Goal: Transaction & Acquisition: Purchase product/service

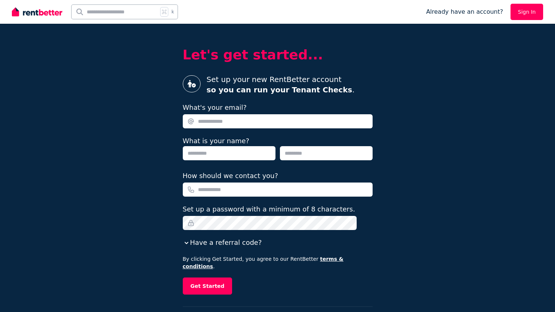
type input "**********"
type input "******"
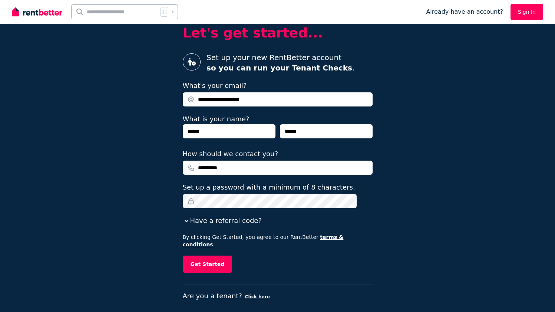
scroll to position [21, 0]
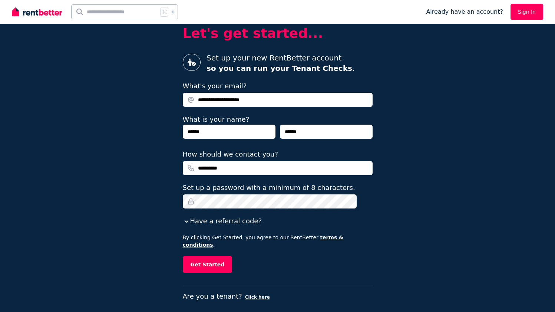
type input "**********"
click at [529, 9] on link "Sign In" at bounding box center [526, 12] width 33 height 16
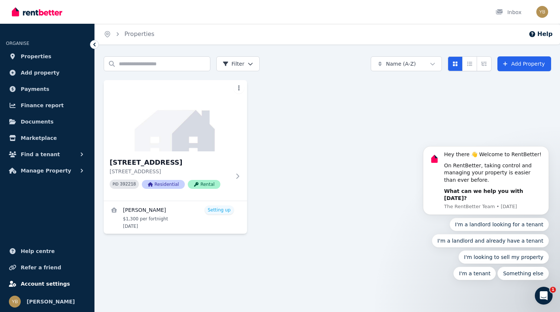
click at [39, 283] on span "Account settings" at bounding box center [45, 283] width 49 height 9
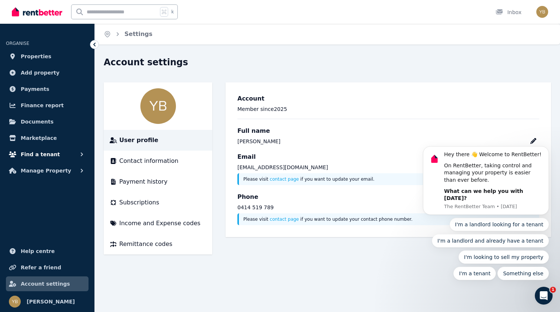
click at [67, 156] on button "Find a tenant" at bounding box center [47, 154] width 83 height 15
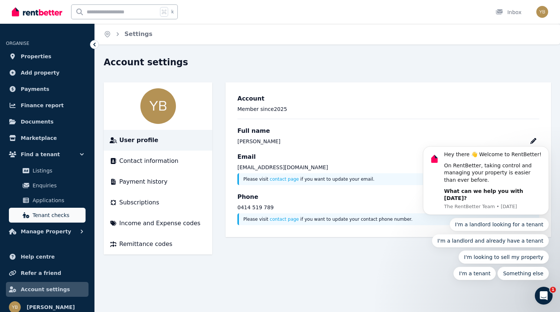
click at [64, 213] on span "Tenant checks" at bounding box center [58, 214] width 50 height 9
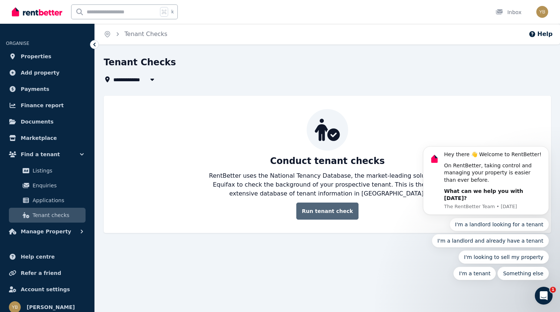
click at [341, 213] on link "Run tenant check" at bounding box center [327, 210] width 62 height 17
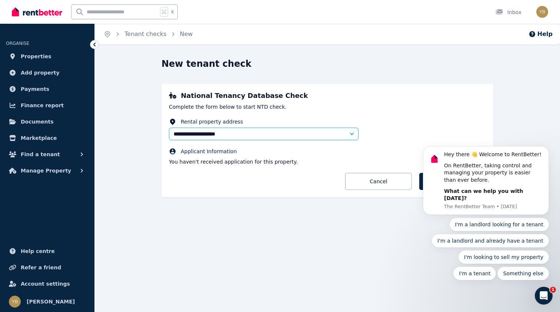
click at [383, 129] on fieldset "**********" at bounding box center [327, 141] width 317 height 47
click at [549, 150] on icon "Dismiss notification" at bounding box center [547, 148] width 4 height 4
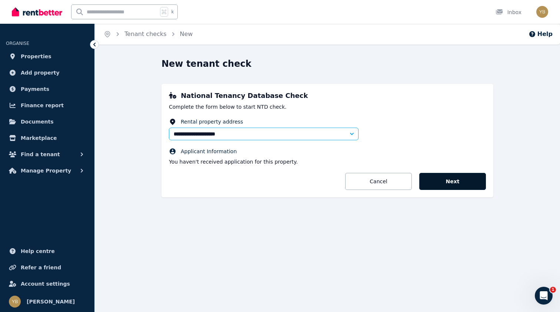
click at [439, 189] on button "Next" at bounding box center [452, 181] width 67 height 17
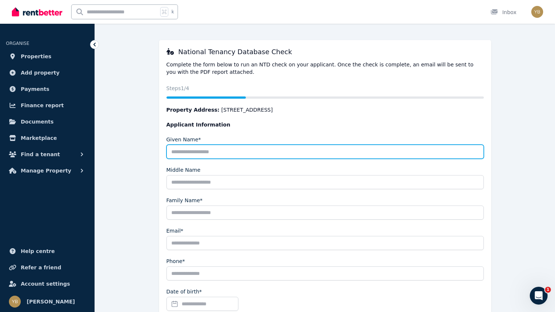
scroll to position [27, 0]
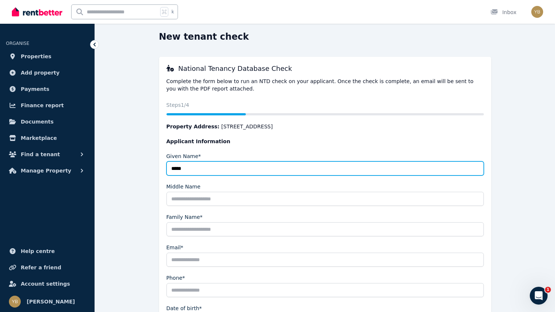
type input "*****"
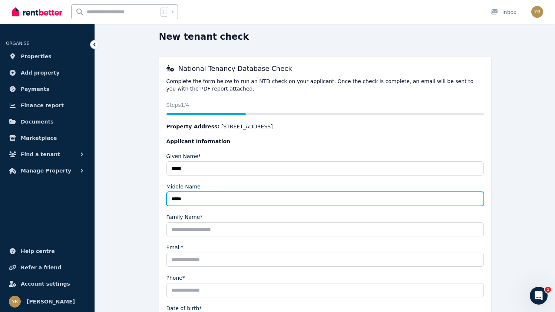
type input "*****"
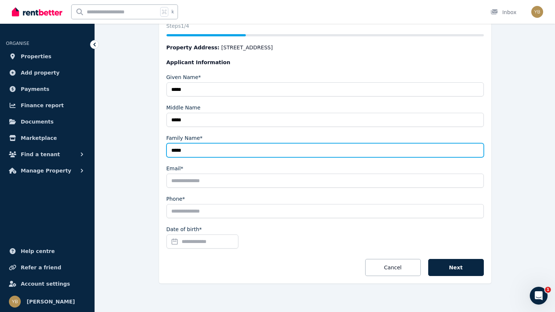
scroll to position [107, 0]
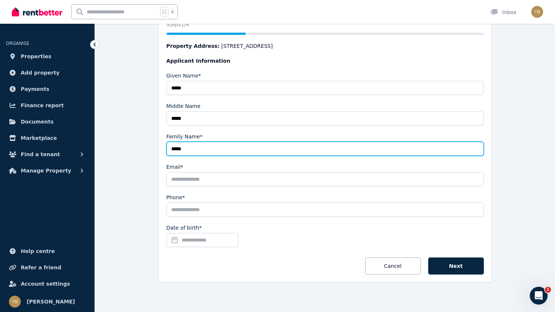
type input "*****"
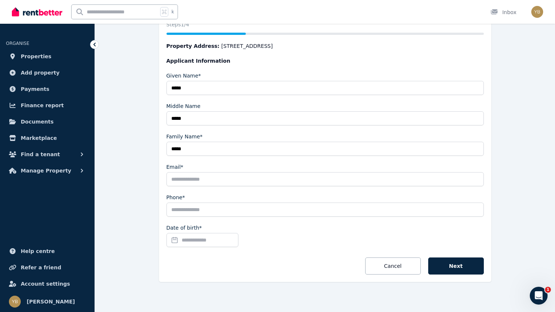
click at [477, 179] on input "Email*" at bounding box center [324, 179] width 317 height 14
click at [507, 155] on div "New tenant check National Tenancy Database Check Complete the form below to run…" at bounding box center [325, 126] width 442 height 352
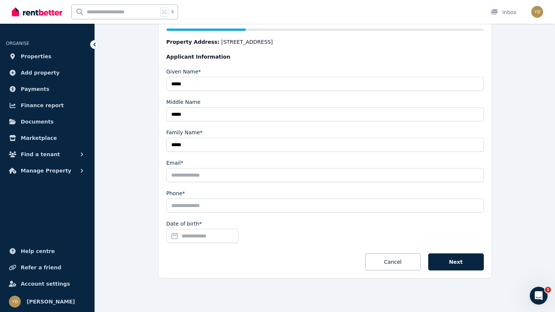
scroll to position [112, 0]
click at [213, 178] on input "Email*" at bounding box center [324, 175] width 317 height 14
type input "**********"
click at [190, 234] on input "Date of birth*" at bounding box center [202, 236] width 72 height 14
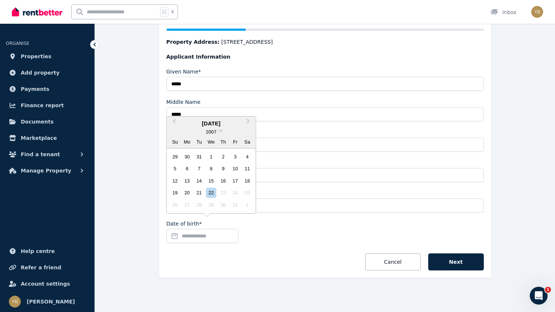
click at [219, 124] on div "[DATE]" at bounding box center [211, 123] width 89 height 9
click at [249, 124] on button "Next Month" at bounding box center [249, 123] width 12 height 12
click at [215, 133] on span "2007" at bounding box center [211, 132] width 10 height 6
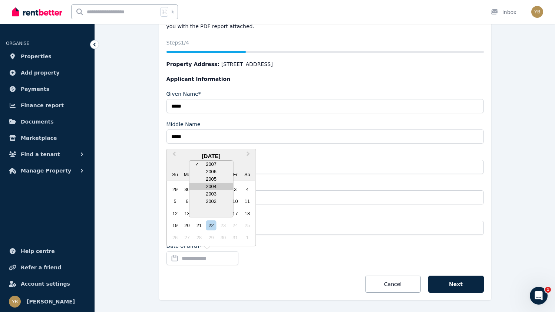
scroll to position [93, 0]
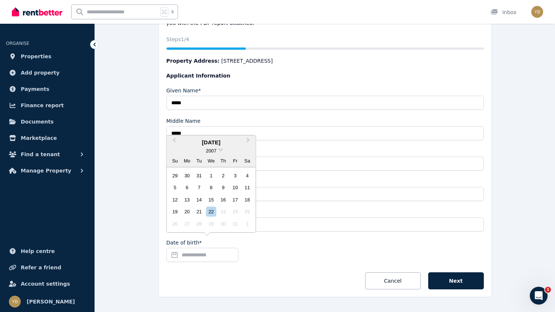
click at [250, 211] on div "25" at bounding box center [247, 211] width 10 height 10
click at [174, 141] on span "Previous Month" at bounding box center [174, 141] width 0 height 11
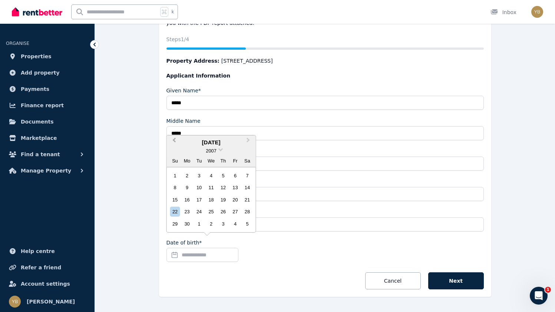
click at [174, 141] on span "Previous Month" at bounding box center [174, 141] width 0 height 11
click at [205, 144] on div "[DATE]" at bounding box center [211, 142] width 89 height 9
click at [216, 152] on span "2007" at bounding box center [211, 151] width 10 height 6
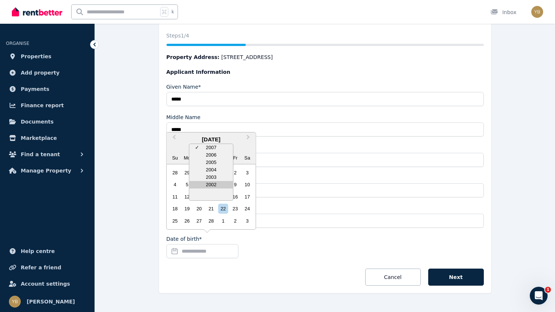
scroll to position [96, 0]
click at [215, 177] on div "2003" at bounding box center [211, 176] width 44 height 7
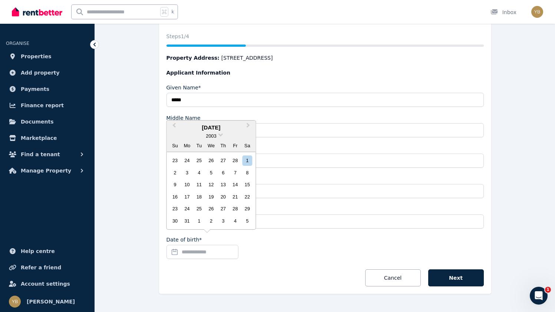
click at [226, 134] on div "2003" at bounding box center [211, 136] width 89 height 8
click at [221, 135] on span at bounding box center [220, 134] width 5 height 5
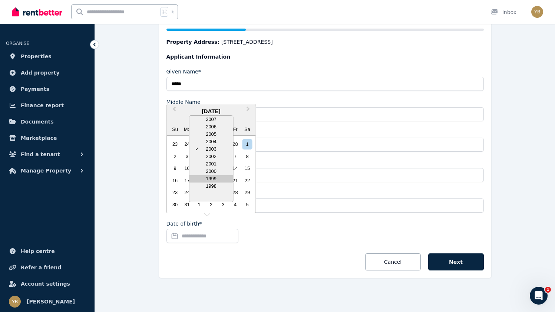
scroll to position [112, 0]
click at [212, 185] on div "1998" at bounding box center [211, 186] width 44 height 7
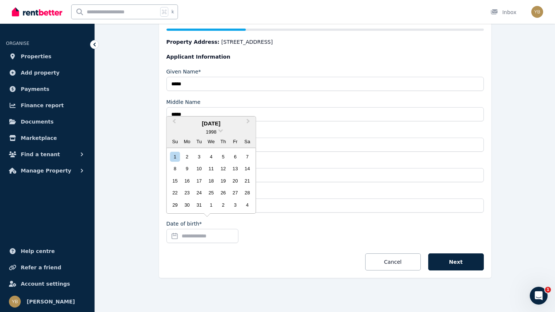
click at [217, 130] on div "1998" at bounding box center [211, 132] width 89 height 8
click at [218, 127] on div "[DATE]" at bounding box center [211, 123] width 89 height 9
click at [219, 131] on span at bounding box center [220, 129] width 5 height 5
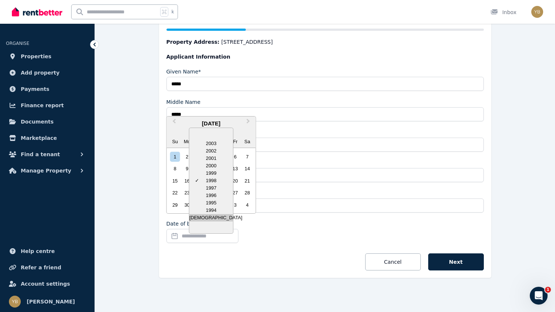
click at [217, 220] on div "[DEMOGRAPHIC_DATA]" at bounding box center [211, 217] width 44 height 7
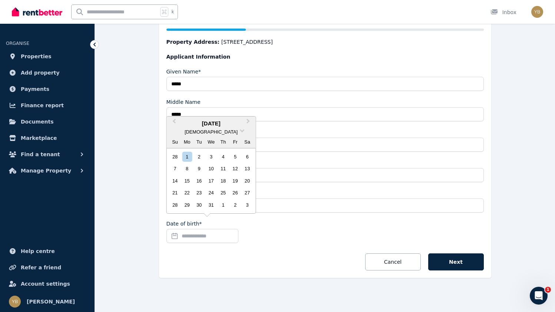
click at [218, 135] on div "[DEMOGRAPHIC_DATA]" at bounding box center [211, 132] width 89 height 8
click at [219, 133] on div "[DEMOGRAPHIC_DATA]" at bounding box center [211, 132] width 89 height 8
click at [239, 132] on span at bounding box center [241, 129] width 5 height 5
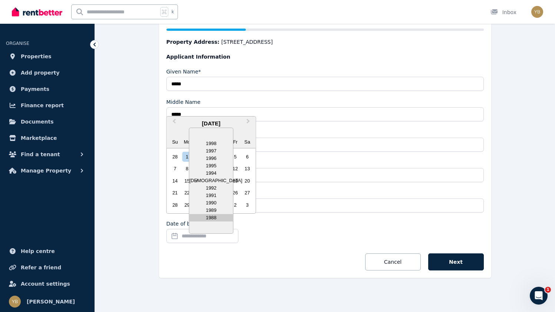
click at [215, 218] on div "1988" at bounding box center [211, 217] width 44 height 7
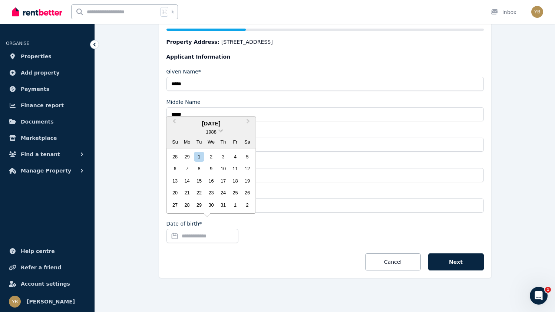
click at [219, 132] on span at bounding box center [220, 129] width 5 height 5
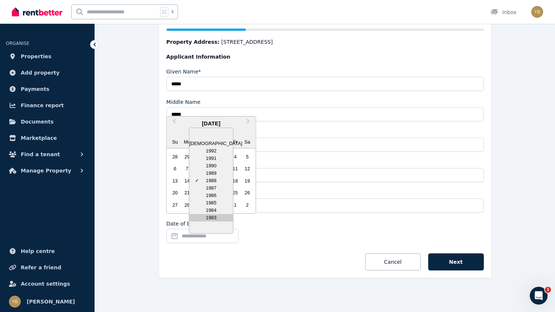
click at [217, 218] on div "1983" at bounding box center [211, 217] width 44 height 7
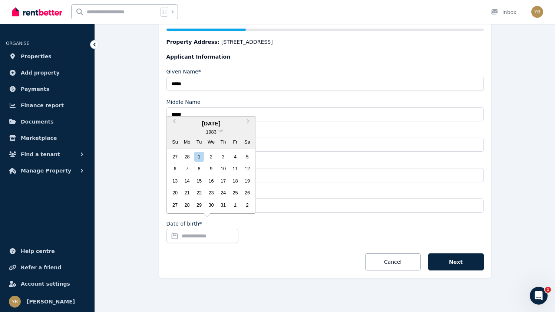
click at [219, 131] on span at bounding box center [220, 129] width 5 height 5
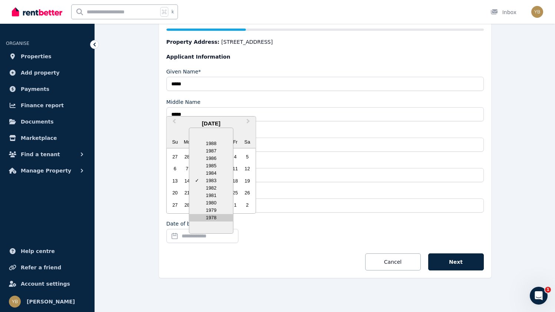
click at [213, 217] on div "1978" at bounding box center [211, 217] width 44 height 7
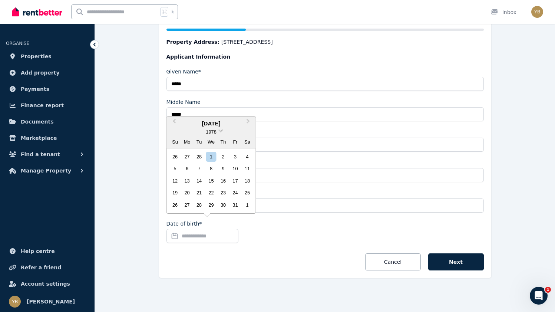
click at [220, 131] on span at bounding box center [220, 129] width 5 height 5
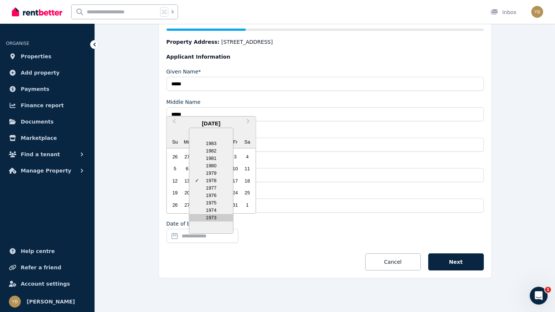
click at [215, 218] on div "1973" at bounding box center [211, 217] width 44 height 7
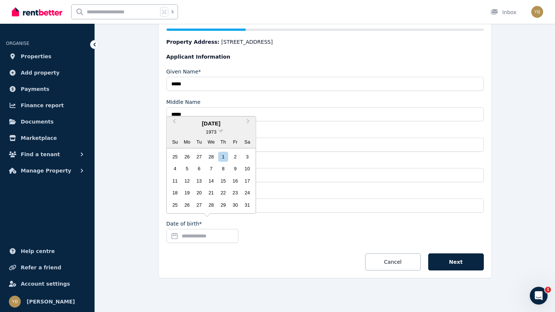
click at [221, 132] on span at bounding box center [220, 129] width 5 height 5
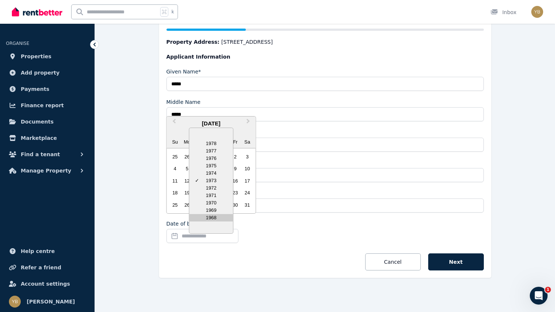
click at [217, 218] on div "1968" at bounding box center [211, 217] width 44 height 7
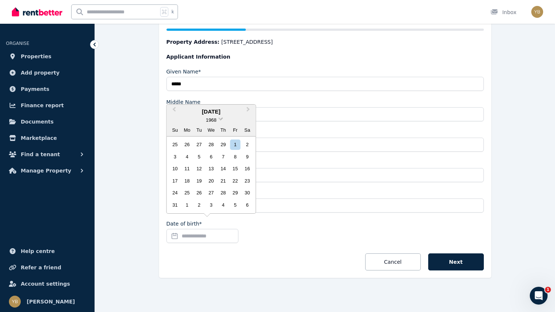
click at [220, 120] on span at bounding box center [220, 118] width 5 height 5
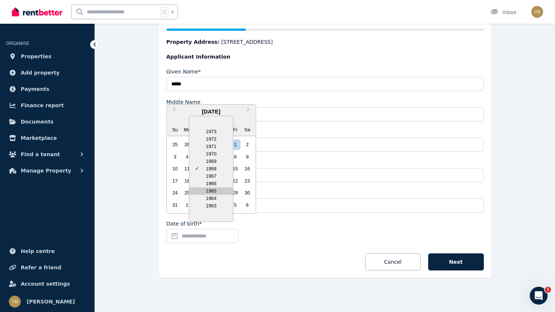
click at [215, 190] on div "1965" at bounding box center [211, 190] width 44 height 7
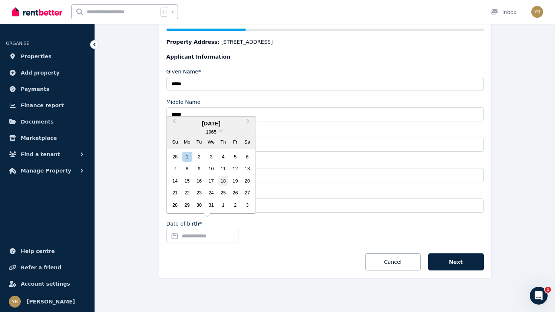
click at [222, 180] on div "18" at bounding box center [223, 181] width 10 height 10
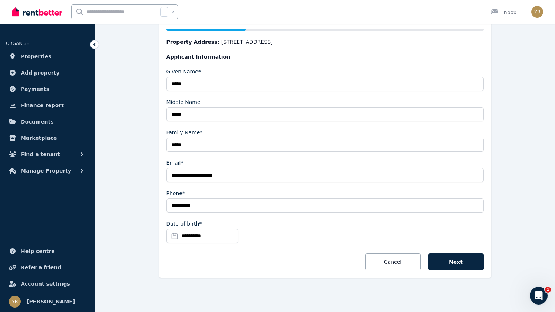
click at [200, 233] on input "**********" at bounding box center [202, 236] width 72 height 14
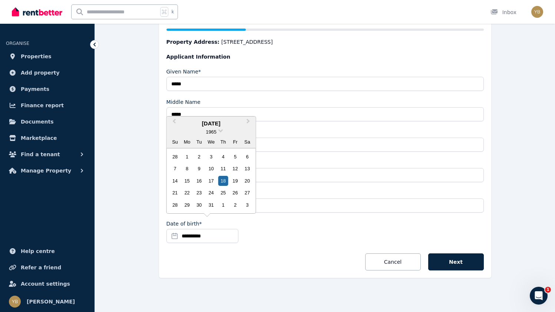
click at [208, 121] on div "[DATE]" at bounding box center [211, 123] width 89 height 9
click at [248, 123] on span "Next Month" at bounding box center [248, 122] width 0 height 11
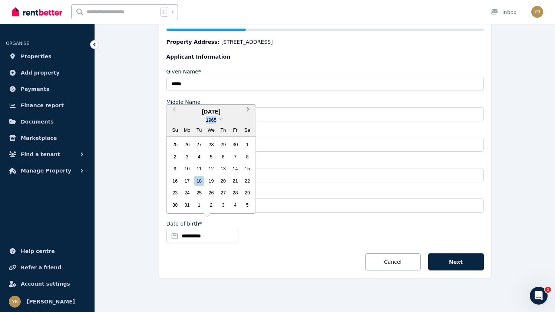
click at [246, 123] on div "1965" at bounding box center [211, 120] width 89 height 8
click at [248, 109] on span "Next Month" at bounding box center [248, 110] width 0 height 11
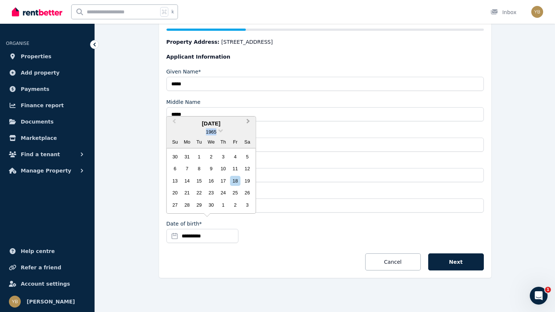
click at [249, 121] on button "Next Month" at bounding box center [249, 123] width 12 height 12
click at [247, 180] on div "18" at bounding box center [247, 181] width 10 height 10
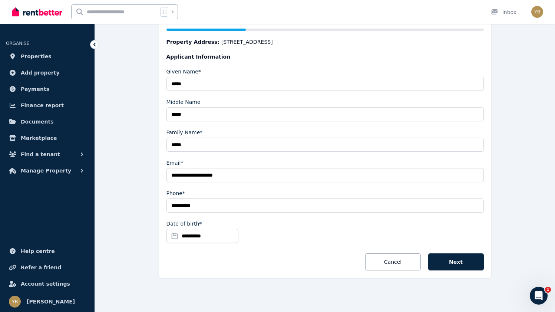
click at [186, 174] on input "**********" at bounding box center [324, 175] width 317 height 14
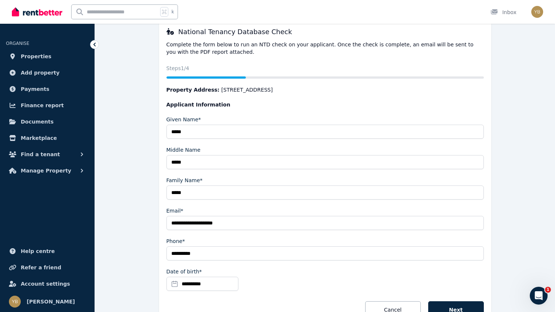
scroll to position [107, 0]
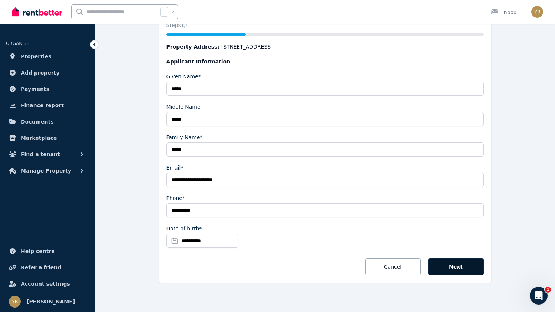
click at [460, 263] on button "Next" at bounding box center [456, 266] width 56 height 17
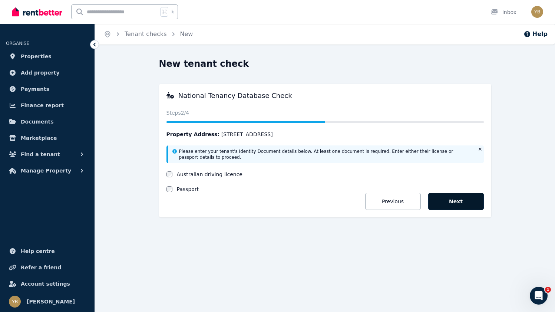
scroll to position [0, 0]
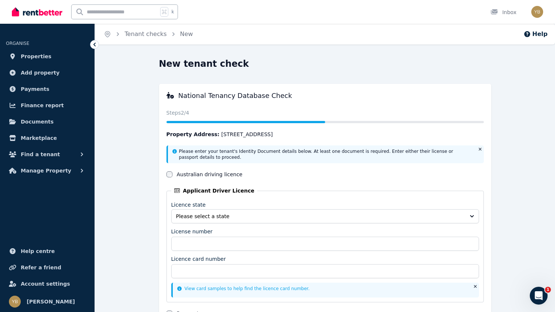
click at [224, 216] on span "Please select a state" at bounding box center [320, 215] width 288 height 7
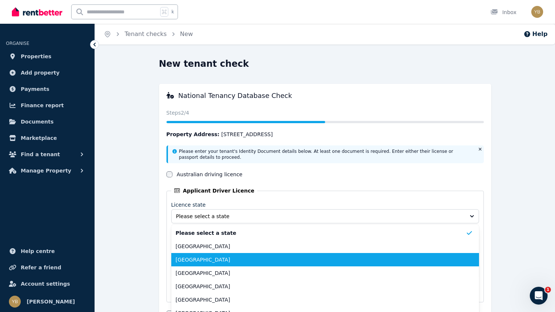
click at [203, 259] on span "[GEOGRAPHIC_DATA]" at bounding box center [321, 259] width 290 height 7
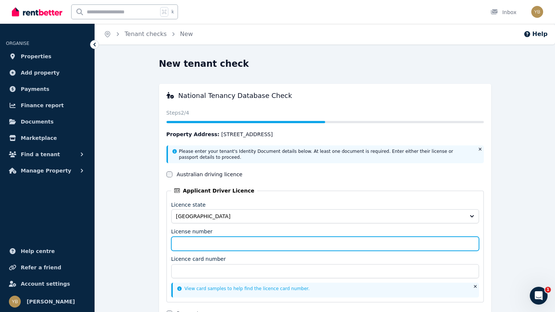
click at [192, 239] on input "License number" at bounding box center [325, 243] width 308 height 14
type input "******"
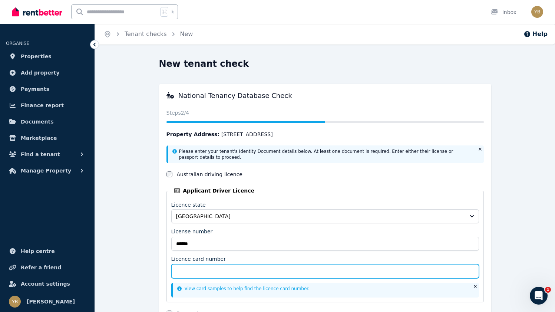
click at [208, 269] on input "Licence card number" at bounding box center [325, 271] width 308 height 14
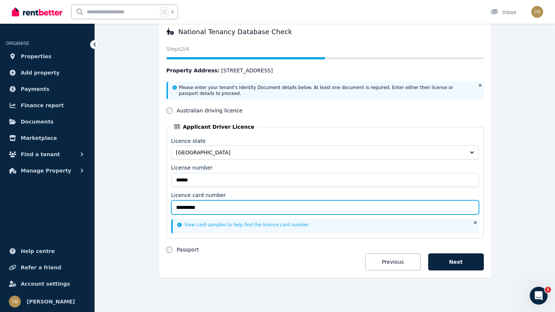
scroll to position [64, 0]
type input "**********"
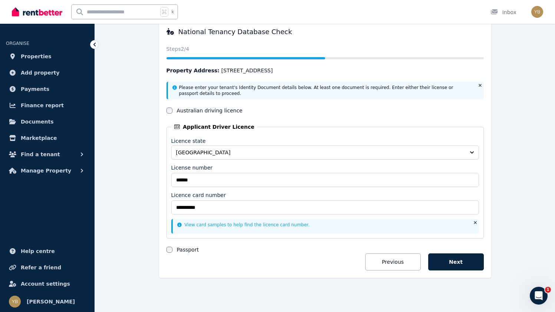
click at [505, 220] on div "**********" at bounding box center [325, 146] width 442 height 304
click at [458, 263] on button "Next" at bounding box center [456, 261] width 56 height 17
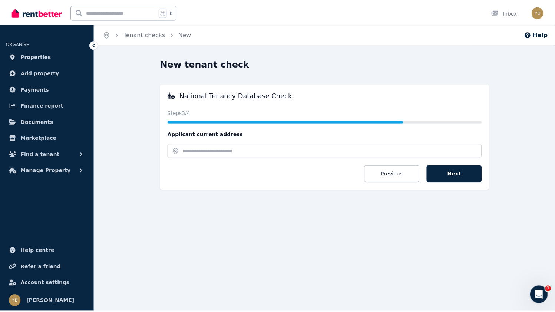
scroll to position [0, 0]
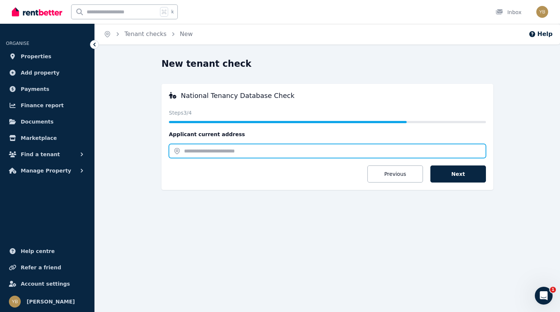
click at [316, 155] on input "text" at bounding box center [327, 151] width 317 height 14
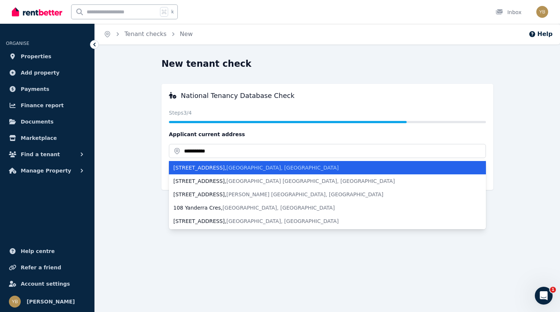
click at [269, 168] on span "[GEOGRAPHIC_DATA], [GEOGRAPHIC_DATA]" at bounding box center [282, 168] width 112 height 6
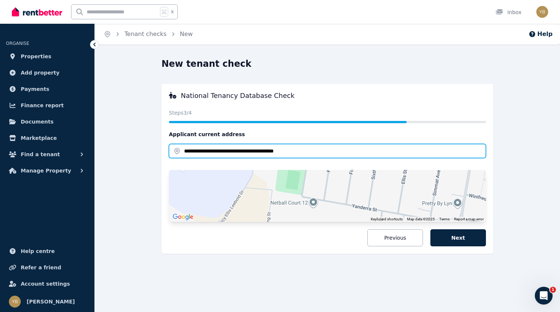
drag, startPoint x: 310, startPoint y: 151, endPoint x: 145, endPoint y: 134, distance: 166.5
click at [145, 134] on div "**********" at bounding box center [328, 166] width 448 height 216
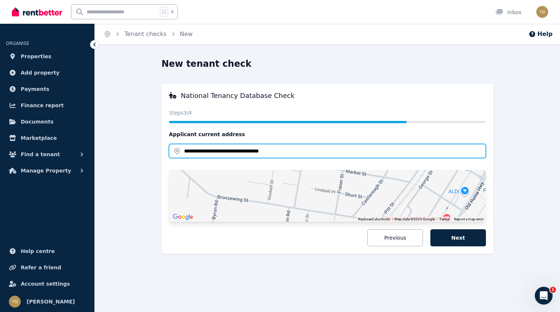
drag, startPoint x: 289, startPoint y: 153, endPoint x: 152, endPoint y: 142, distance: 137.9
click at [152, 142] on div "**********" at bounding box center [328, 166] width 448 height 216
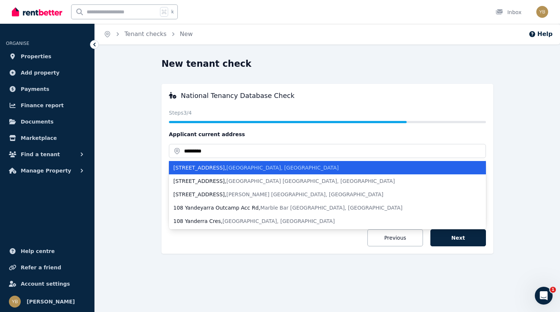
click at [198, 165] on div "[STREET_ADDRESS]" at bounding box center [322, 167] width 299 height 7
type input "**********"
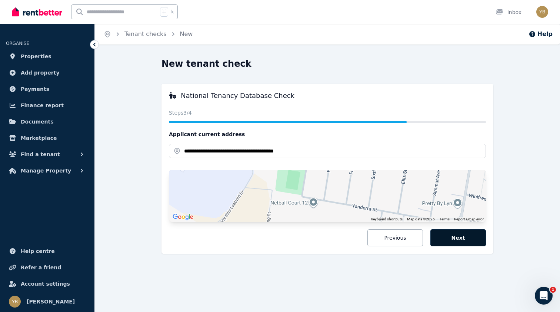
click at [445, 241] on button "Next" at bounding box center [459, 237] width 56 height 17
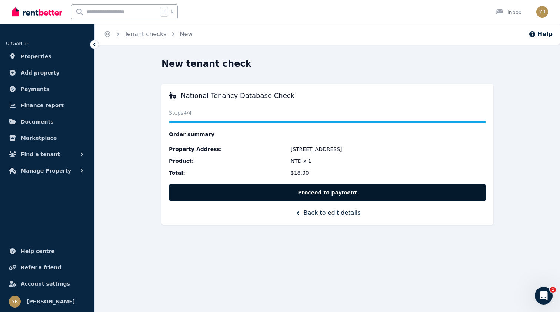
click at [330, 192] on button "Proceed to payment" at bounding box center [327, 192] width 317 height 17
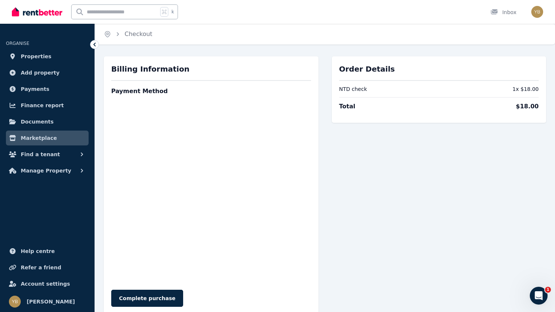
click at [341, 277] on div "Order Details NTD check 1 x $18.00 Total $18.00" at bounding box center [439, 185] width 215 height 258
click at [384, 219] on div "Order Details NTD check 1 x $18.00 Total $18.00" at bounding box center [439, 185] width 215 height 258
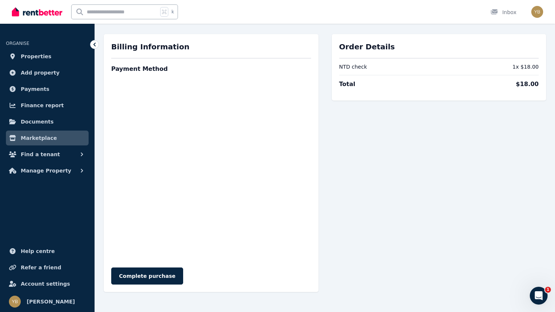
scroll to position [30, 0]
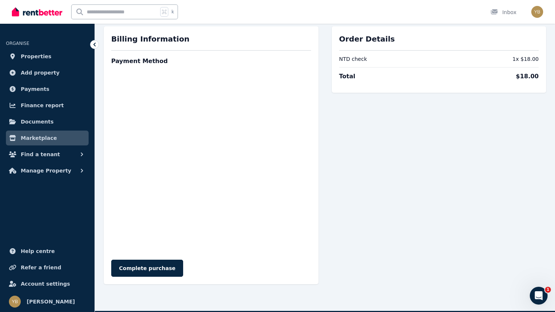
click at [393, 198] on div "Order Details NTD check 1 x $18.00 Total $18.00" at bounding box center [439, 155] width 215 height 258
click at [151, 268] on button "Complete purchase" at bounding box center [147, 267] width 72 height 17
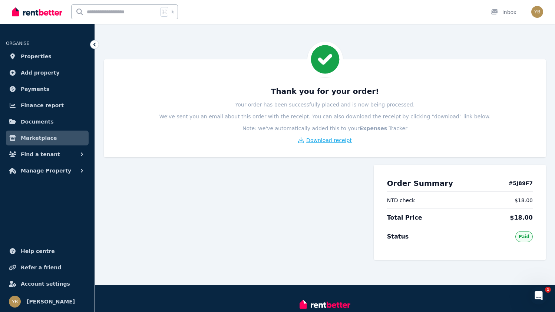
click at [331, 140] on span "Download receipt" at bounding box center [329, 139] width 46 height 7
click at [20, 15] on img at bounding box center [37, 11] width 50 height 11
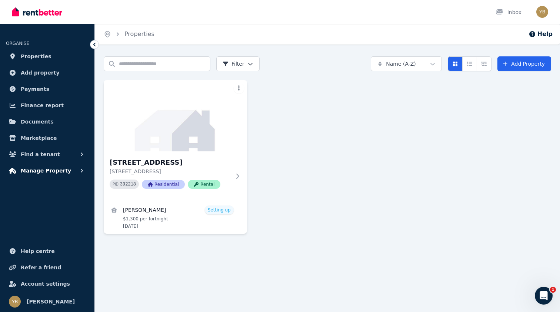
click at [76, 172] on button "Manage Property" at bounding box center [47, 170] width 83 height 15
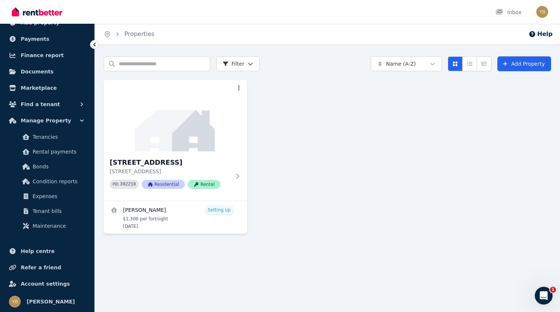
click at [384, 199] on div "2 Lindsell Pl, Tahmoor 2 Lindsell Pl, Tahmoor NSW 2573 PID 392218 Residential R…" at bounding box center [328, 156] width 448 height 153
